Goal: Transaction & Acquisition: Subscribe to service/newsletter

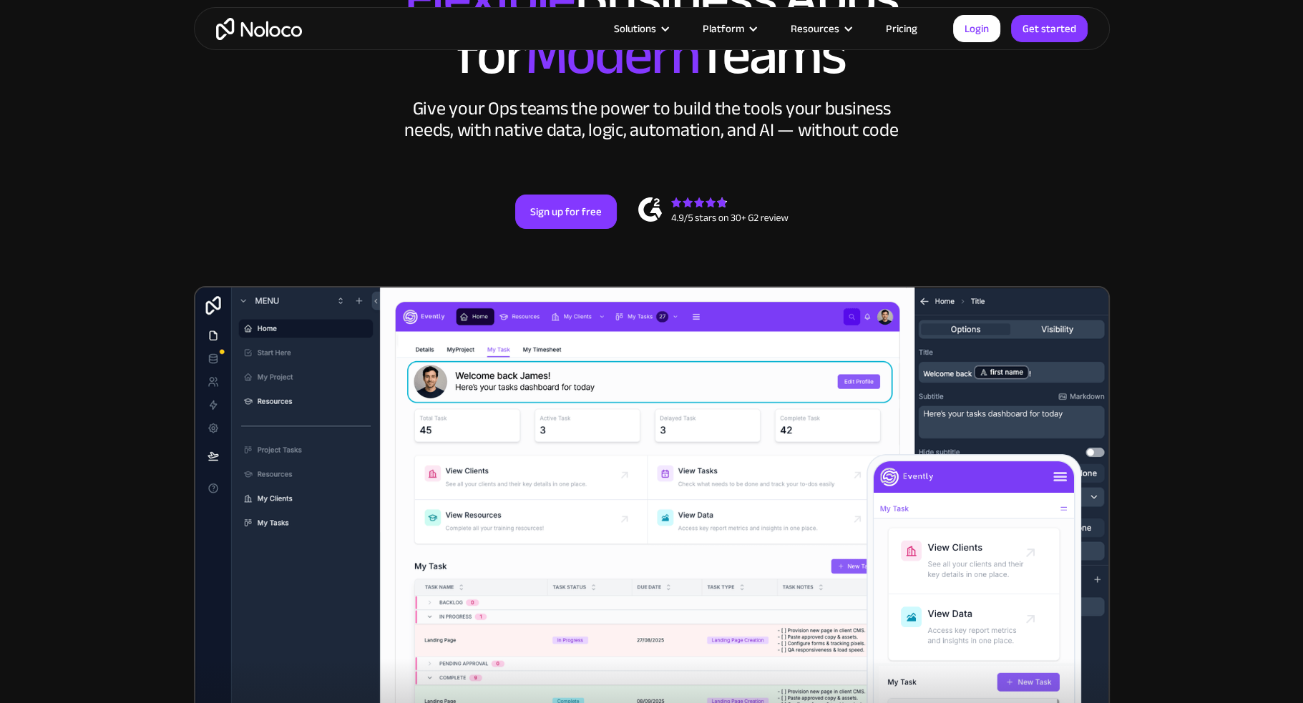
scroll to position [215, 0]
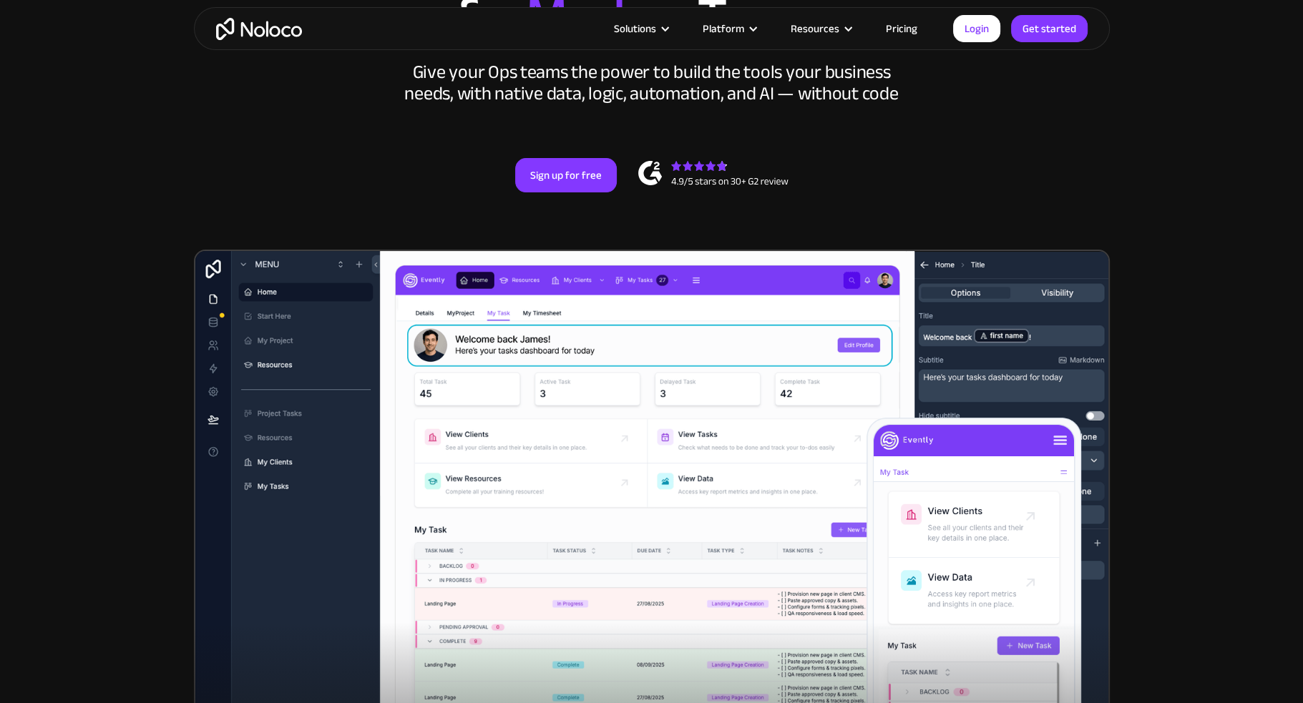
click at [908, 39] on div "Solutions Use Cases Business Types Project Management Keep track of customers, …" at bounding box center [652, 28] width 916 height 43
click at [908, 31] on link "Pricing" at bounding box center [901, 28] width 67 height 19
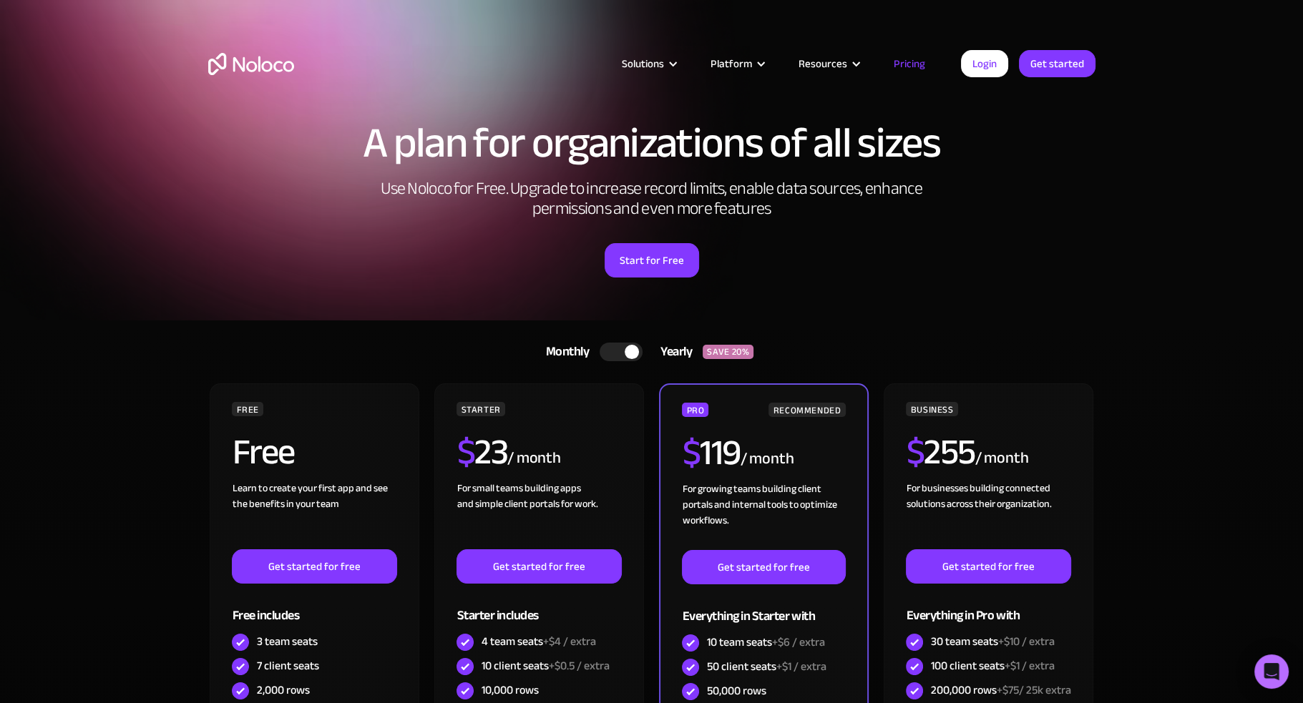
click at [609, 357] on div at bounding box center [621, 352] width 43 height 19
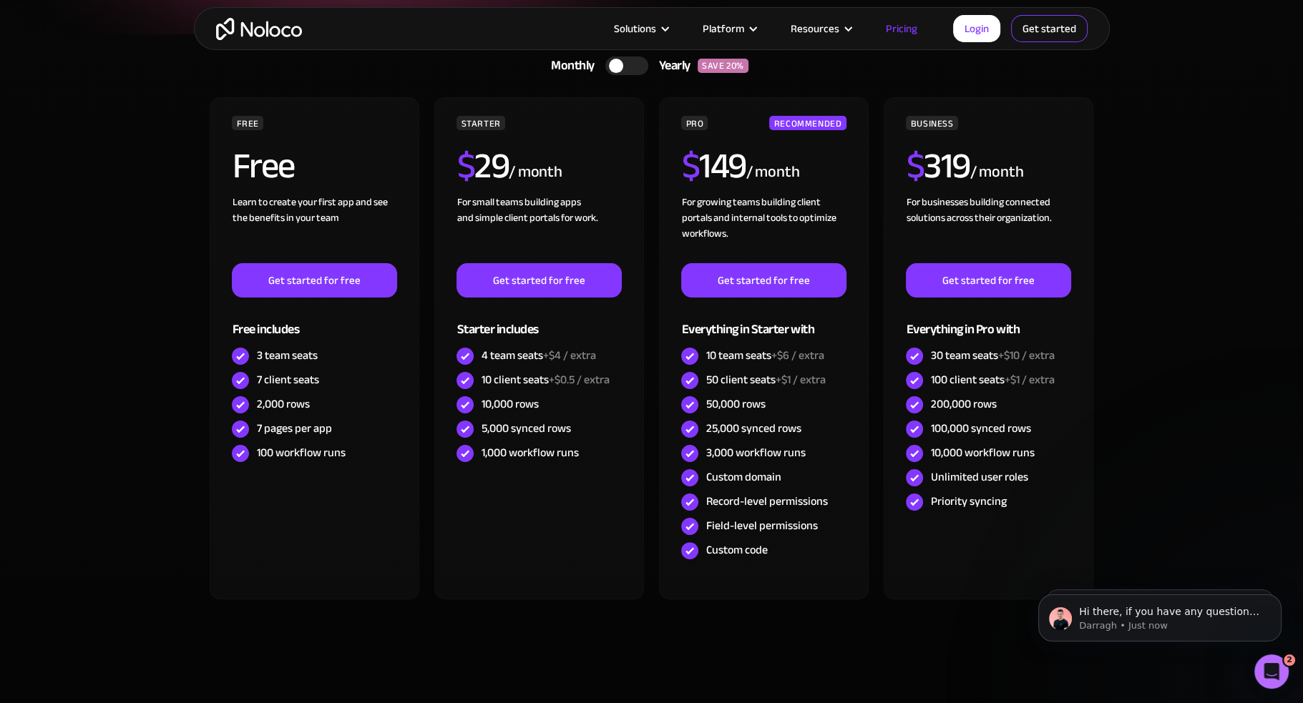
click at [1065, 31] on link "Get started" at bounding box center [1049, 28] width 77 height 27
